Goal: Transaction & Acquisition: Download file/media

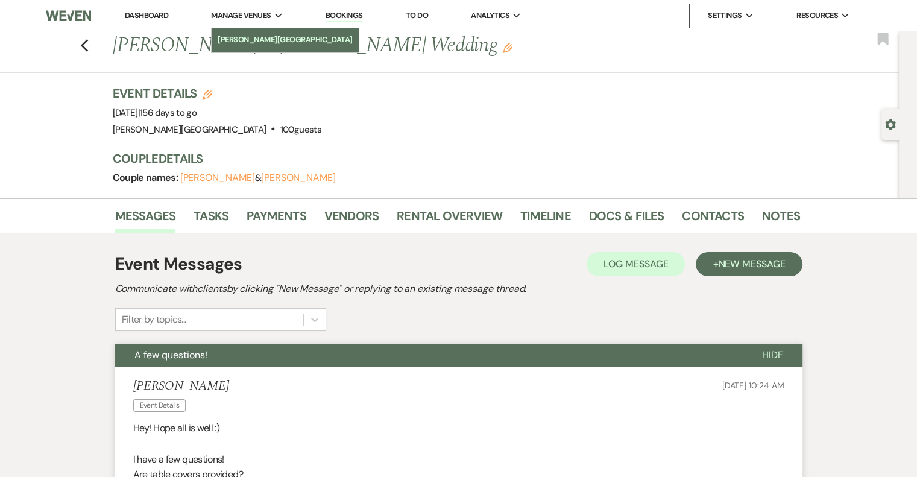
click at [254, 39] on li "[PERSON_NAME][GEOGRAPHIC_DATA]" at bounding box center [285, 40] width 135 height 12
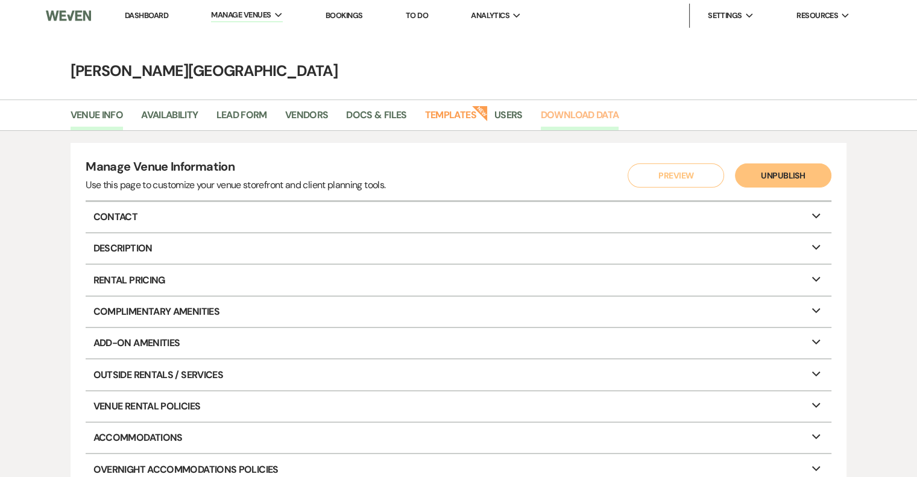
click at [577, 119] on link "Download Data" at bounding box center [580, 118] width 78 height 23
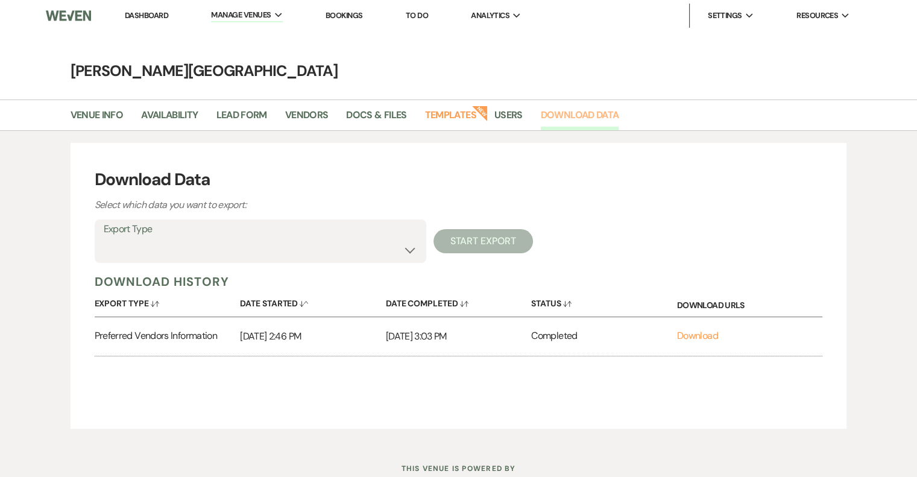
scroll to position [41, 0]
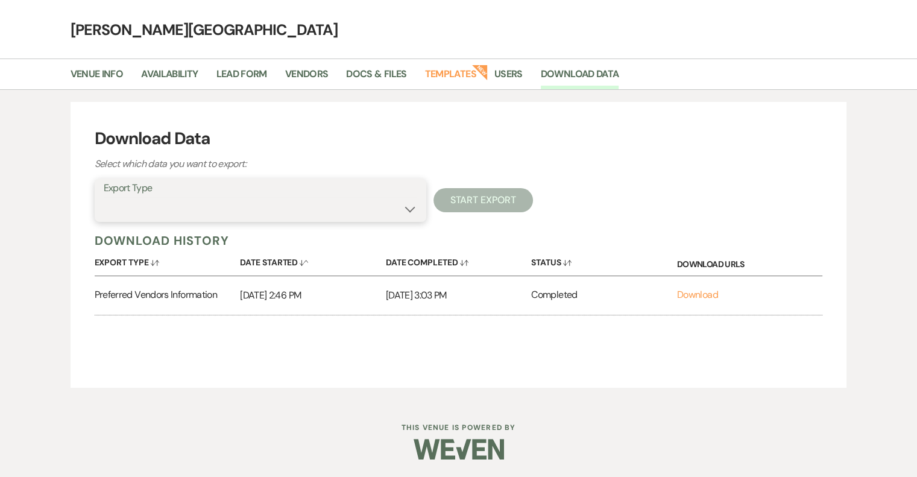
click at [415, 209] on select "Availability Calendar Information Category Templates Contacts Information Event…" at bounding box center [260, 209] width 313 height 24
select select "contactsInfo"
click at [104, 197] on select "Availability Calendar Information Category Templates Contacts Information Event…" at bounding box center [260, 209] width 313 height 24
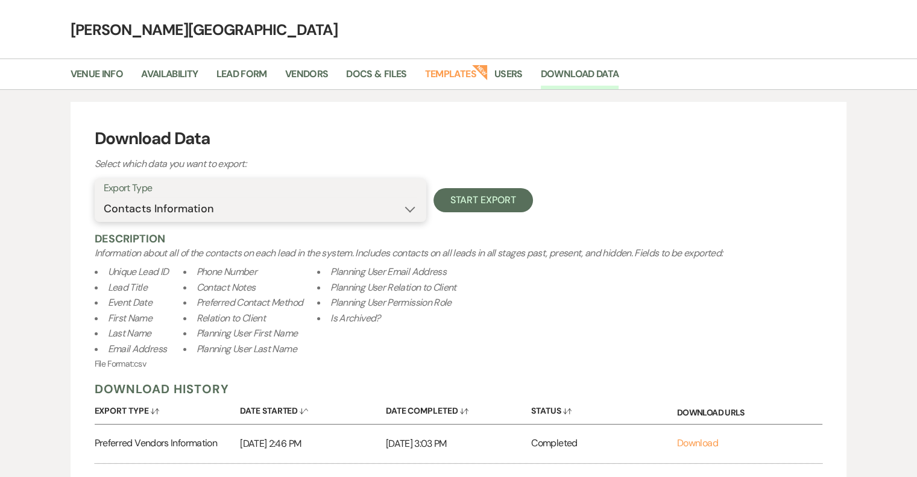
click at [409, 209] on select "Availability Calendar Information Category Templates Contacts Information Event…" at bounding box center [260, 209] width 313 height 24
click at [104, 197] on select "Availability Calendar Information Category Templates Contacts Information Event…" at bounding box center [260, 209] width 313 height 24
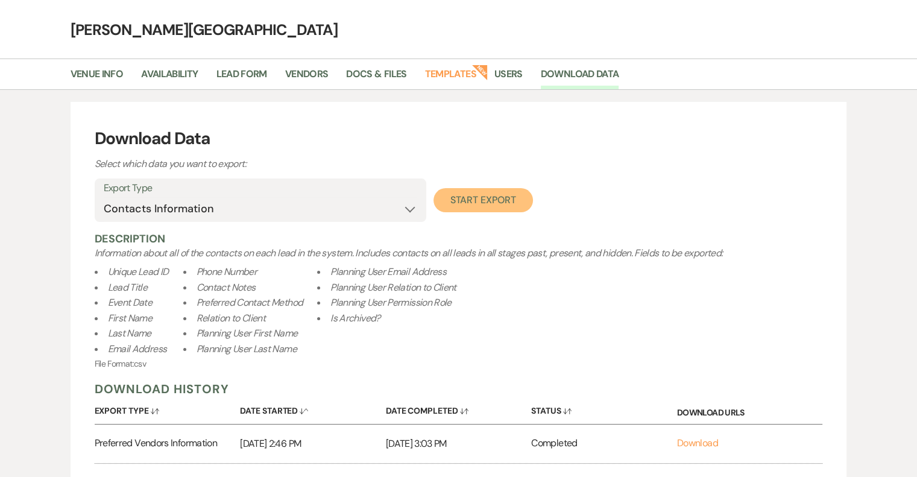
click at [497, 198] on button "Start Export" at bounding box center [482, 200] width 99 height 24
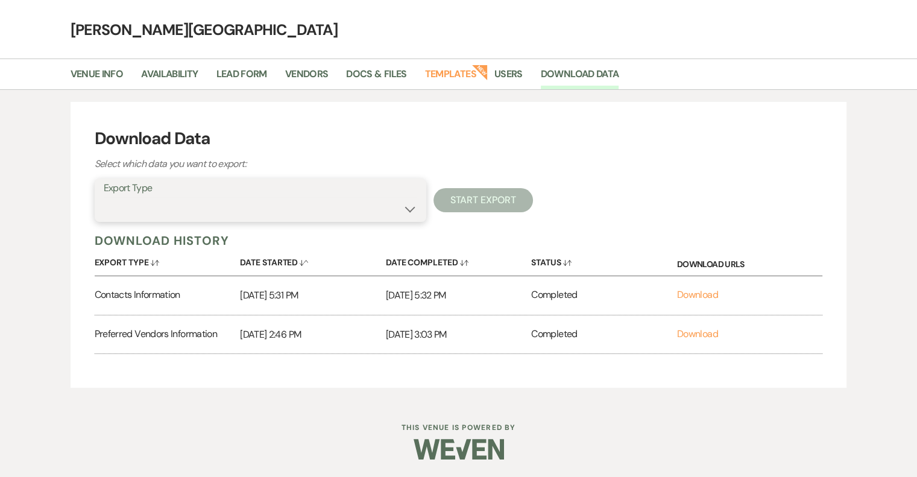
click at [408, 210] on select "Availability Calendar Information Category Templates Contacts Information Event…" at bounding box center [260, 209] width 313 height 24
select select "leadDocumentsZip"
click at [104, 197] on select "Availability Calendar Information Category Templates Contacts Information Event…" at bounding box center [260, 209] width 313 height 24
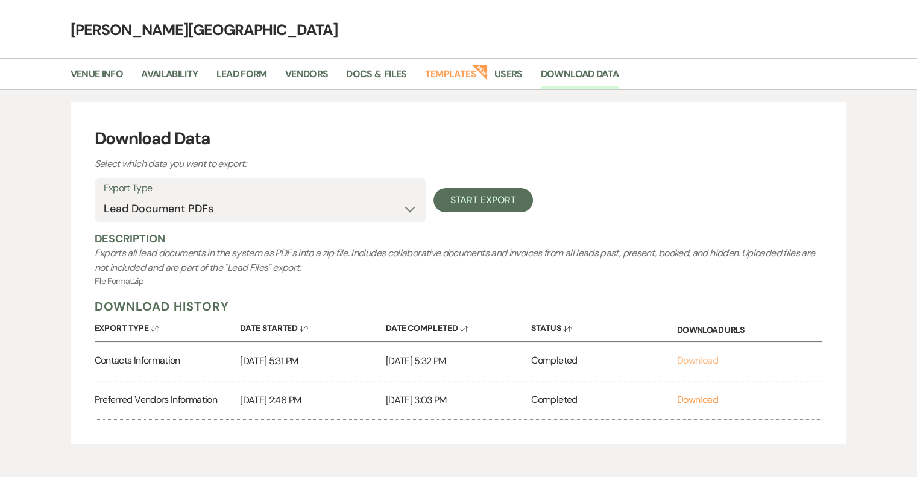
click at [702, 361] on link "Download" at bounding box center [697, 360] width 41 height 13
